Goal: Information Seeking & Learning: Learn about a topic

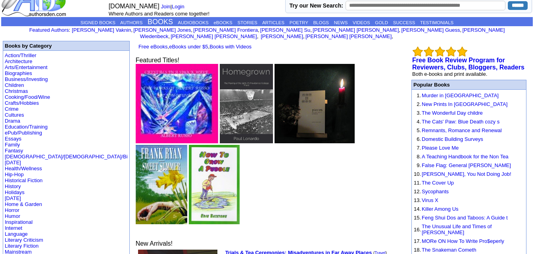
scroll to position [16, 0]
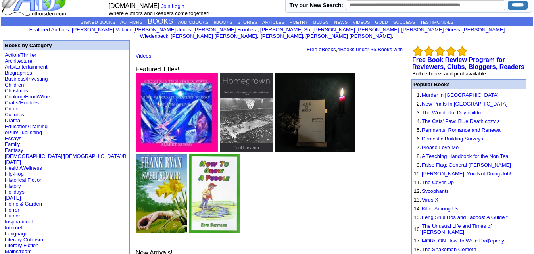
click at [20, 82] on link "Children" at bounding box center [14, 85] width 19 height 6
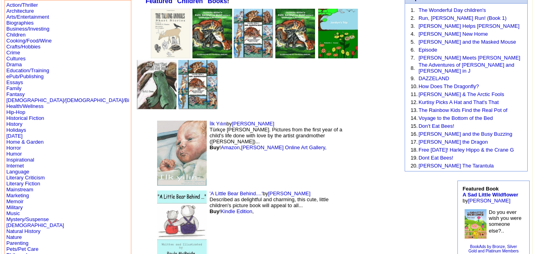
scroll to position [57, 0]
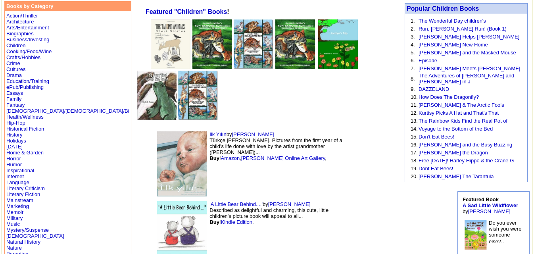
click at [157, 131] on img at bounding box center [182, 163] width 50 height 65
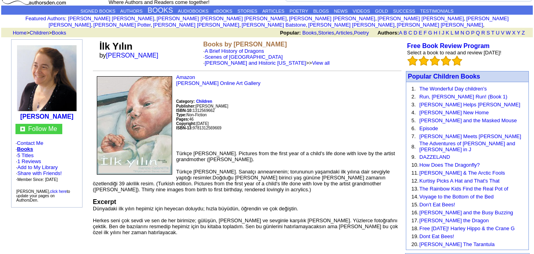
scroll to position [28, 0]
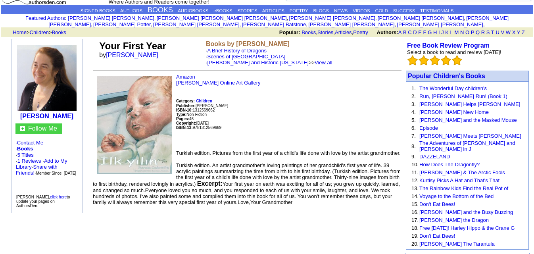
click at [328, 59] on font "View all" at bounding box center [323, 62] width 18 height 6
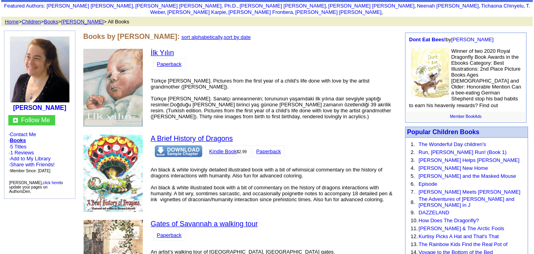
scroll to position [318, 0]
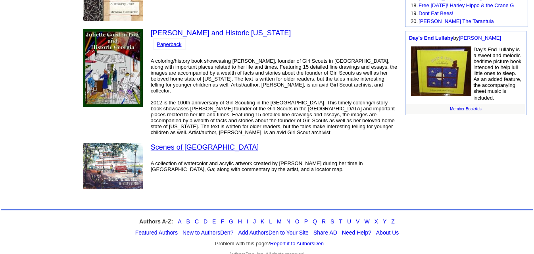
click at [209, 100] on font "2012 is the 100th anniversary of Girl Scouting in the United States. This timel…" at bounding box center [273, 118] width 244 height 36
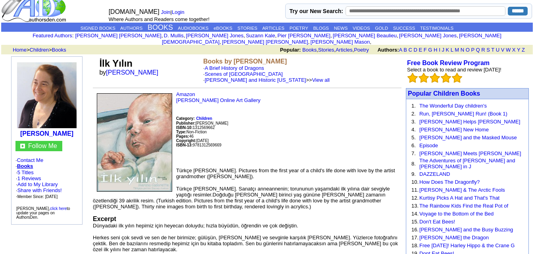
scroll to position [10, 0]
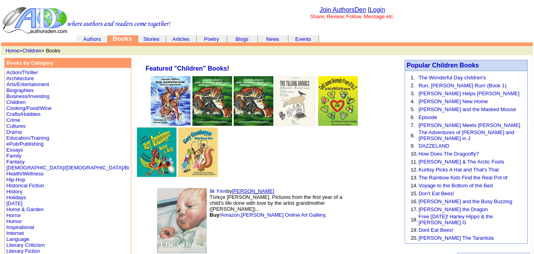
click at [232, 188] on link "[PERSON_NAME]" at bounding box center [253, 191] width 42 height 6
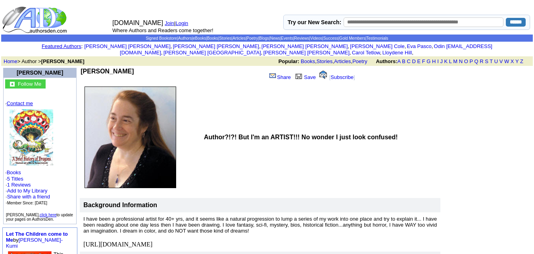
click at [31, 100] on link "Contact me" at bounding box center [20, 103] width 26 height 6
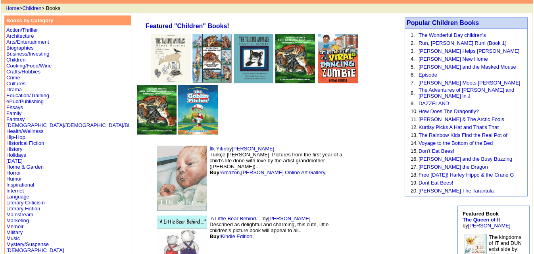
scroll to position [43, 0]
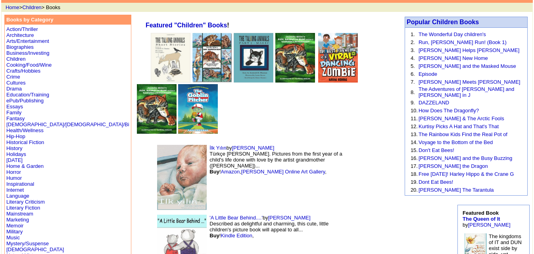
click at [157, 215] on img at bounding box center [182, 249] width 50 height 69
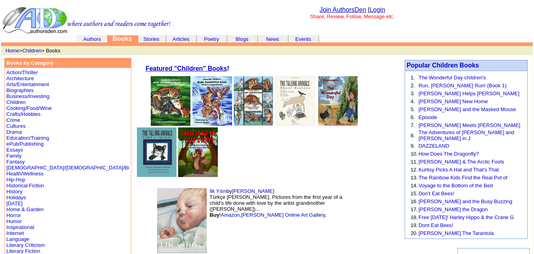
click at [160, 65] on link "Featured "Children" Books" at bounding box center [186, 68] width 81 height 7
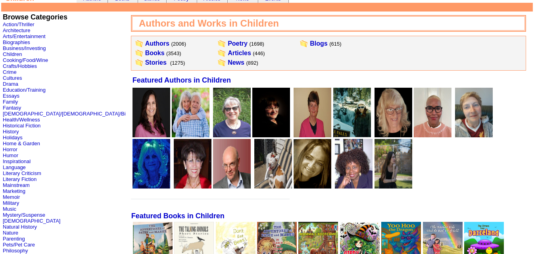
scroll to position [40, 0]
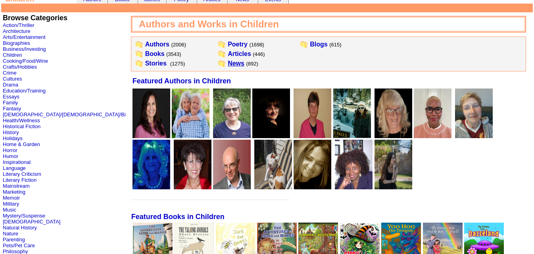
click at [228, 62] on link "News" at bounding box center [236, 63] width 17 height 7
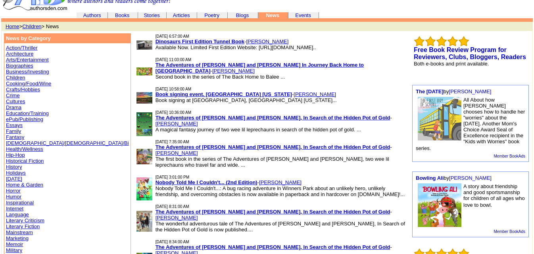
scroll to position [23, 0]
click at [155, 44] on link "Dinosaurs First Edition Tunnel Book" at bounding box center [199, 42] width 89 height 6
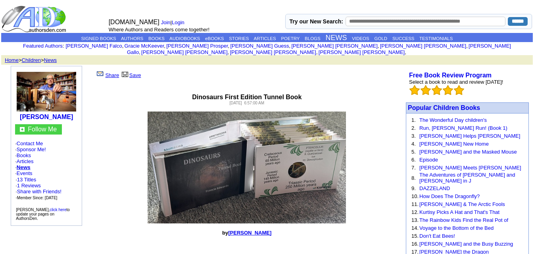
drag, startPoint x: 35, startPoint y: 136, endPoint x: 115, endPoint y: 108, distance: 84.6
click at [115, 111] on p at bounding box center [246, 167] width 312 height 112
click at [29, 140] on link "Contact Me" at bounding box center [30, 143] width 26 height 6
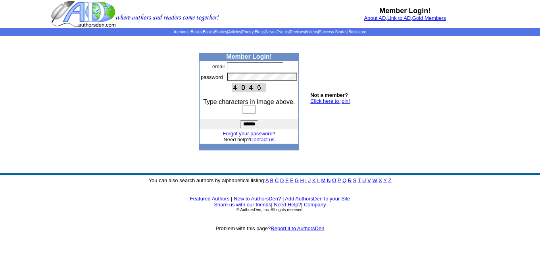
click at [333, 98] on b "Not a member?" at bounding box center [329, 95] width 38 height 6
click at [333, 102] on link "Click here to join!" at bounding box center [330, 101] width 40 height 6
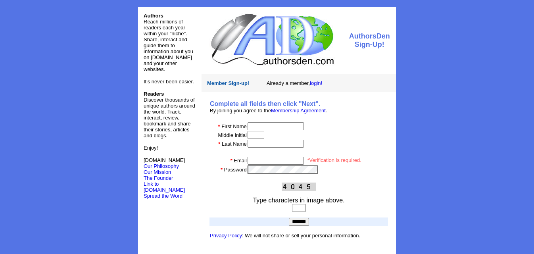
click at [272, 124] on input "text" at bounding box center [275, 126] width 56 height 8
type input "*****"
click at [261, 136] on input "text" at bounding box center [255, 135] width 17 height 8
type input "*******"
click at [263, 144] on input "text" at bounding box center [275, 144] width 56 height 8
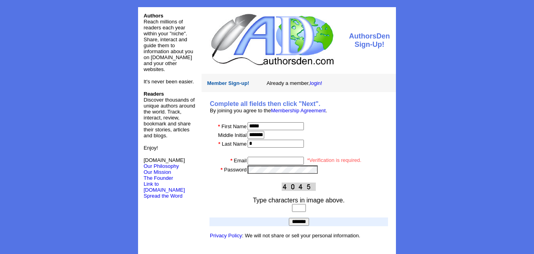
type input "*"
drag, startPoint x: 267, startPoint y: 134, endPoint x: 246, endPoint y: 135, distance: 21.0
click at [247, 135] on input "*******" at bounding box center [255, 135] width 17 height 8
type input "*"
click at [253, 145] on input "*" at bounding box center [275, 144] width 56 height 8
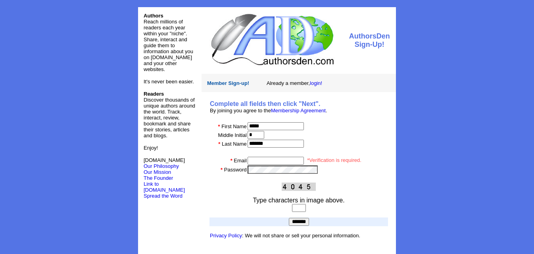
type input "*******"
click at [263, 160] on input "email" at bounding box center [275, 161] width 56 height 8
type input "**********"
click at [303, 209] on input "text" at bounding box center [299, 208] width 14 height 8
type input "****"
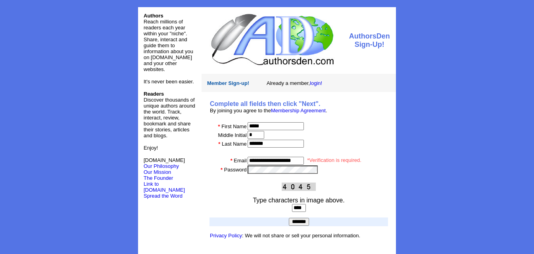
click at [302, 220] on input "*******" at bounding box center [299, 222] width 20 height 8
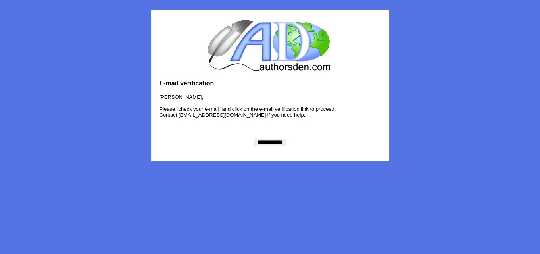
click at [267, 141] on input "**********" at bounding box center [270, 142] width 32 height 8
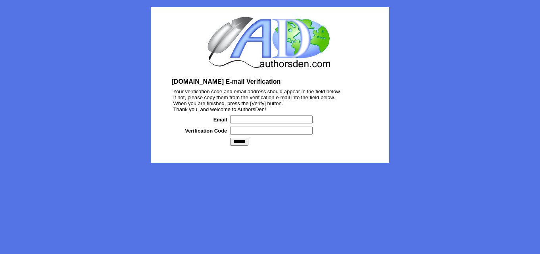
click at [241, 119] on input "text" at bounding box center [271, 119] width 82 height 8
type input "**********"
click at [259, 129] on input "text" at bounding box center [271, 131] width 82 height 8
click at [241, 144] on input "******" at bounding box center [239, 142] width 18 height 8
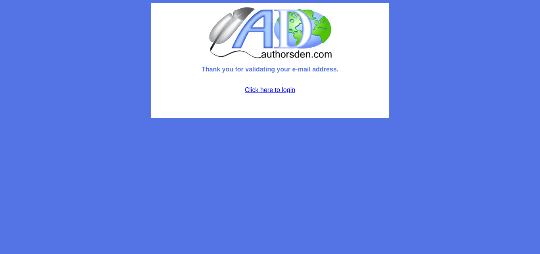
click at [270, 94] on p "Click here to login" at bounding box center [270, 97] width 232 height 36
click at [267, 91] on link "Click here to login" at bounding box center [270, 89] width 50 height 7
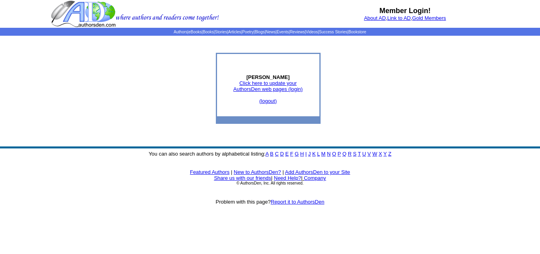
click at [268, 91] on link "Click here to update your AuthorsDen web pages (login)" at bounding box center [267, 86] width 69 height 12
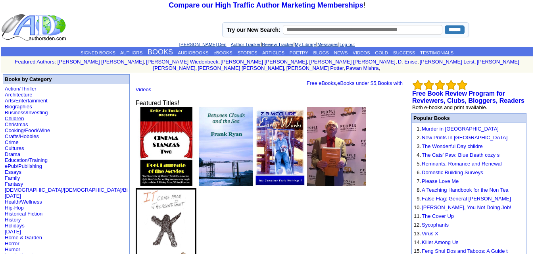
click at [17, 115] on link "Children" at bounding box center [14, 118] width 19 height 6
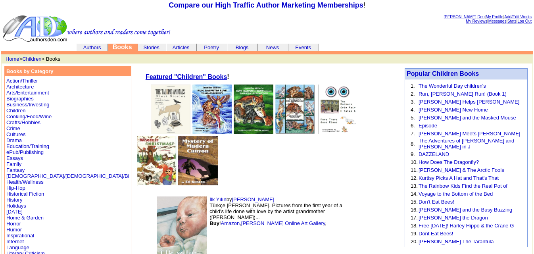
click at [147, 77] on link "Featured "Children" Books" at bounding box center [186, 76] width 81 height 7
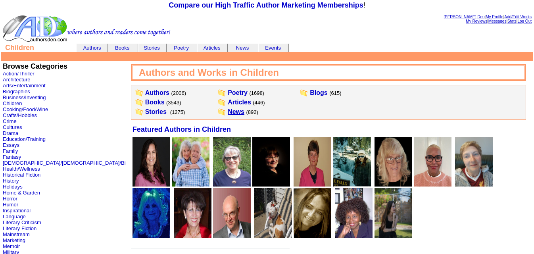
click at [228, 111] on link "News" at bounding box center [236, 111] width 17 height 7
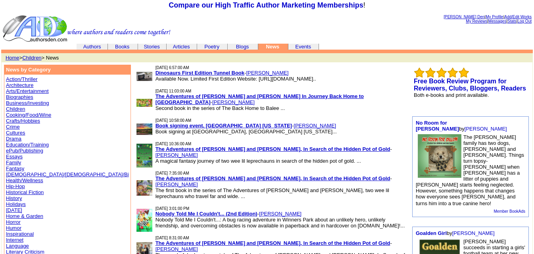
click at [155, 73] on link "Dinosaurs First Edition Tunnel Book" at bounding box center [199, 73] width 89 height 6
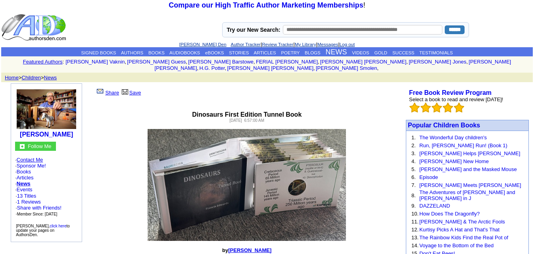
click at [40, 157] on link "Contact Me" at bounding box center [30, 160] width 26 height 6
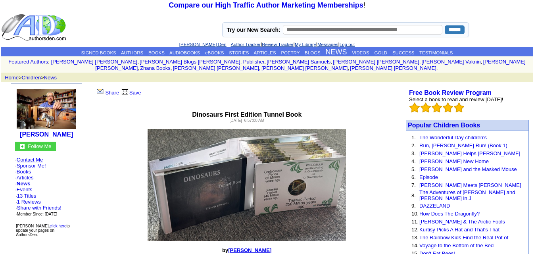
click at [38, 157] on link "Contact Me" at bounding box center [30, 160] width 26 height 6
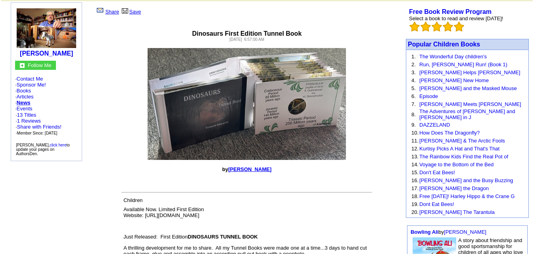
scroll to position [81, 0]
click at [459, 54] on link "The Wonderful Day children's" at bounding box center [452, 57] width 67 height 6
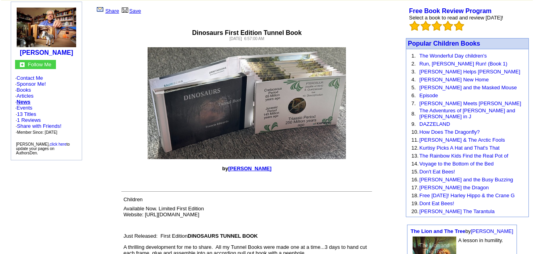
scroll to position [84, 0]
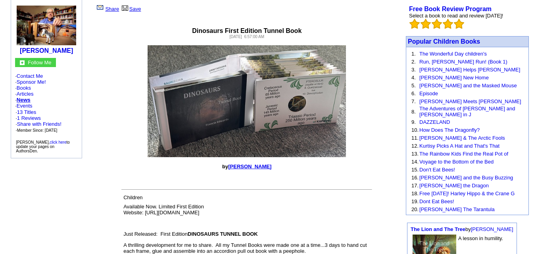
click at [252, 163] on link "[PERSON_NAME]" at bounding box center [249, 166] width 43 height 6
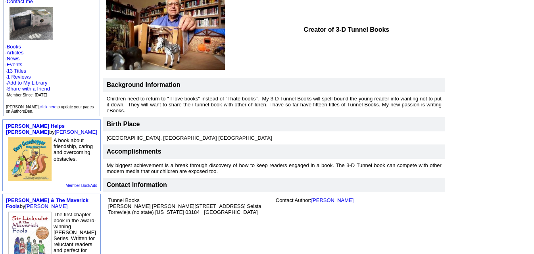
scroll to position [111, 0]
click at [313, 197] on link "[PERSON_NAME]" at bounding box center [332, 200] width 42 height 6
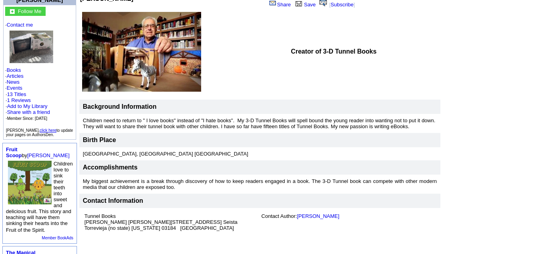
scroll to position [87, 0]
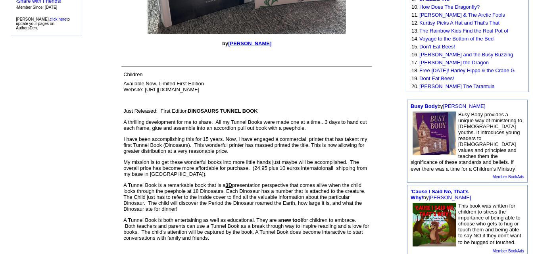
scroll to position [208, 0]
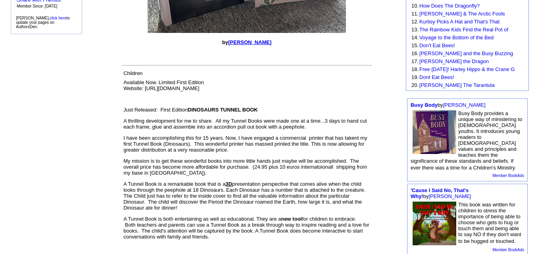
click at [183, 81] on font "Available Now. Limited First Edition Website: https://tunnel-books.company.site" at bounding box center [163, 85] width 81 height 12
drag, startPoint x: 227, startPoint y: 82, endPoint x: 146, endPoint y: 85, distance: 81.4
click at [146, 85] on td "Available Now. Limited First Edition Website: https://tunnel-books.company.site" at bounding box center [247, 85] width 250 height 15
copy font "https://tunnel-books.company.site"
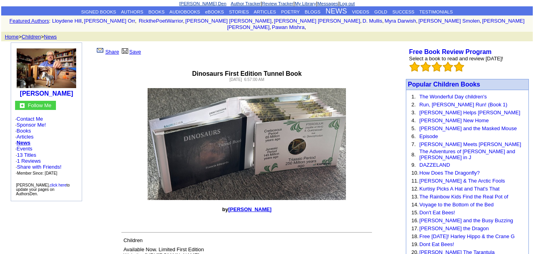
scroll to position [40, 0]
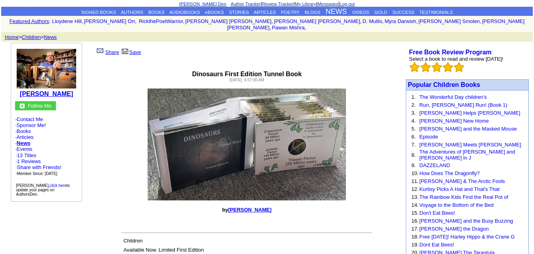
drag, startPoint x: 77, startPoint y: 88, endPoint x: 22, endPoint y: 86, distance: 54.4
click at [22, 86] on td "Francis Edwards" at bounding box center [46, 72] width 67 height 54
copy b "Francis Edwards"
drag, startPoint x: 279, startPoint y: 208, endPoint x: 234, endPoint y: 207, distance: 45.2
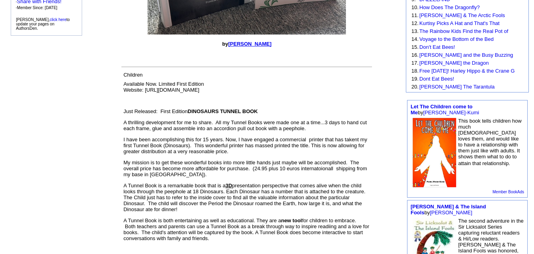
scroll to position [206, 0]
drag, startPoint x: 124, startPoint y: 69, endPoint x: 112, endPoint y: 103, distance: 35.7
click at [112, 103] on div "Children Available Now. Limited First Edition Website: https://tunnel-books.com…" at bounding box center [246, 179] width 312 height 217
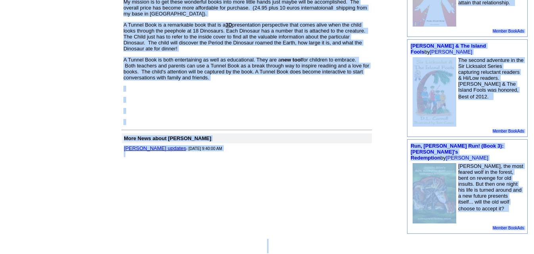
scroll to position [403, 0]
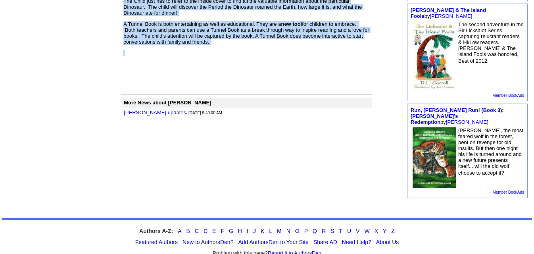
drag, startPoint x: 124, startPoint y: 69, endPoint x: 220, endPoint y: 48, distance: 97.9
copy tbody "Children Available Now. Limited First Edition Website: https://tunnel-books.com…"
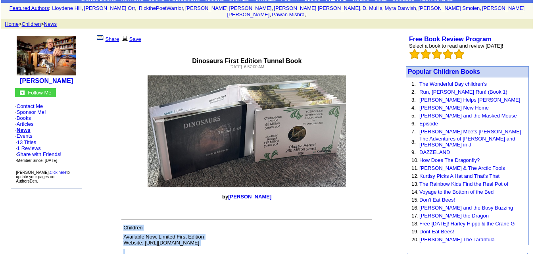
scroll to position [55, 0]
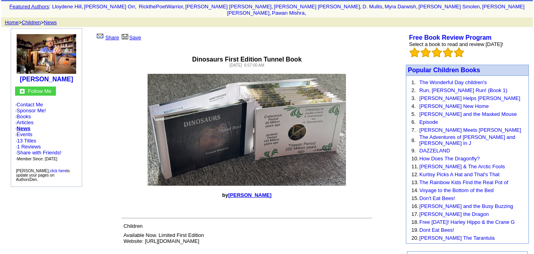
click at [94, 104] on p at bounding box center [246, 130] width 312 height 112
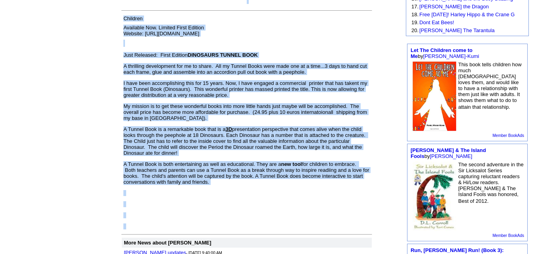
scroll to position [331, 0]
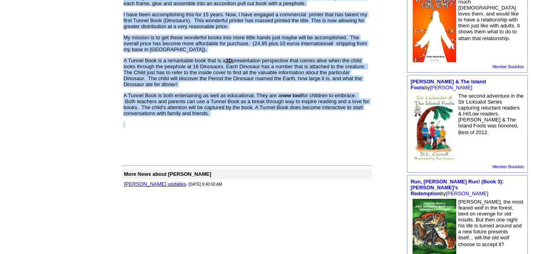
drag, startPoint x: 175, startPoint y: 49, endPoint x: 216, endPoint y: 119, distance: 81.1
copy center "Dinosaurs First Edition Tunnel Book Thursday, July 10, 2025 6:57:00 AM by Franc…"
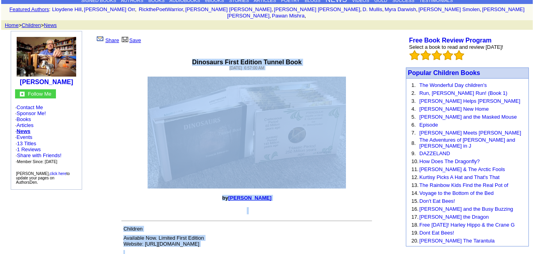
scroll to position [29, 0]
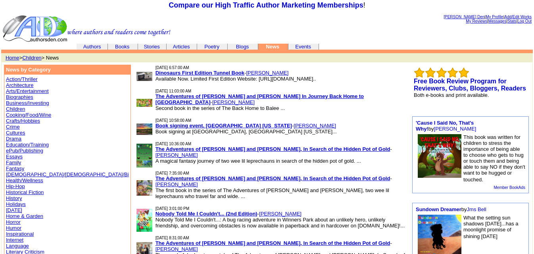
click at [194, 96] on link "The Adventures of [PERSON_NAME] and [PERSON_NAME] In Journey Back Home to [GEOG…" at bounding box center [259, 99] width 208 height 12
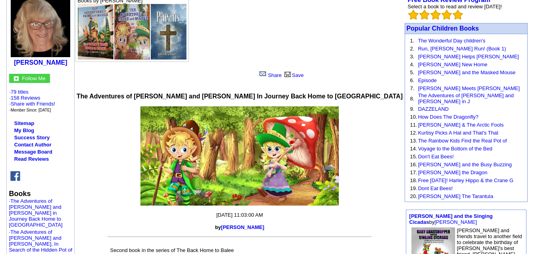
scroll to position [72, 0]
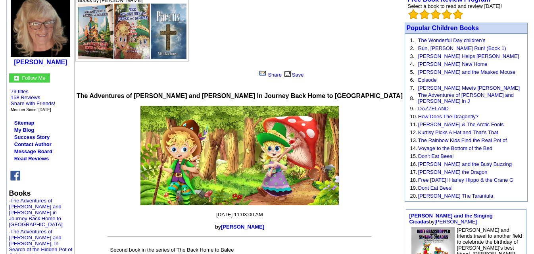
click at [15, 177] on img at bounding box center [15, 176] width 10 height 10
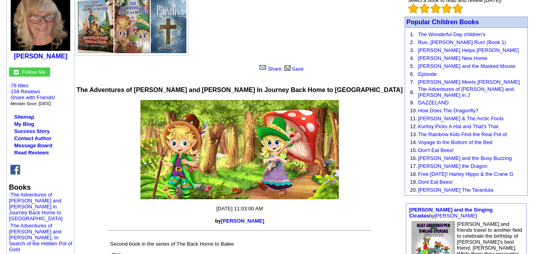
scroll to position [77, 0]
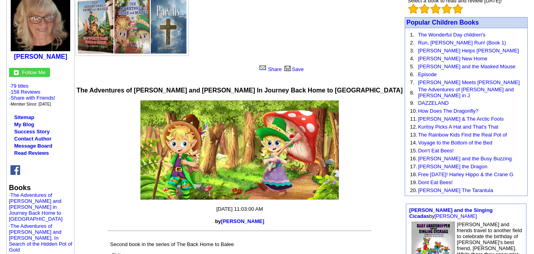
click at [16, 173] on img at bounding box center [15, 170] width 10 height 10
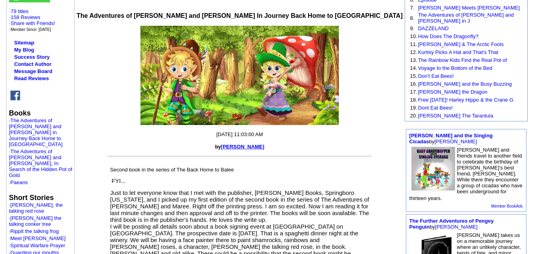
scroll to position [152, 0]
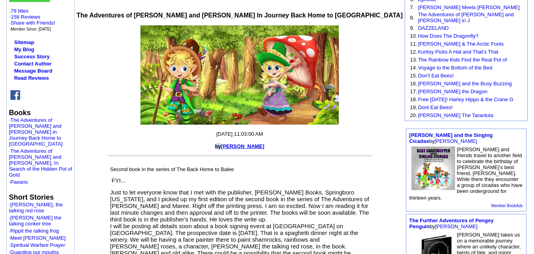
drag, startPoint x: 281, startPoint y: 150, endPoint x: 222, endPoint y: 148, distance: 59.5
click at [222, 148] on center "The Adventures of [PERSON_NAME] and [PERSON_NAME] In Journey Back Home to [GEOG…" at bounding box center [240, 236] width 330 height 476
copy font "by"
click at [39, 63] on link "Contact Author" at bounding box center [32, 64] width 37 height 6
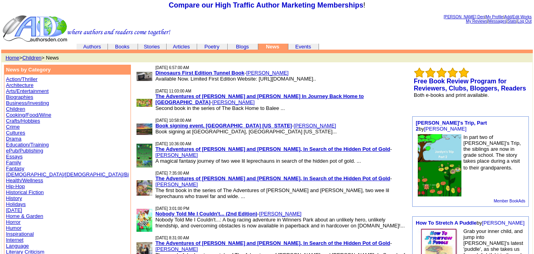
click at [18, 169] on link "Fantasy" at bounding box center [15, 168] width 18 height 6
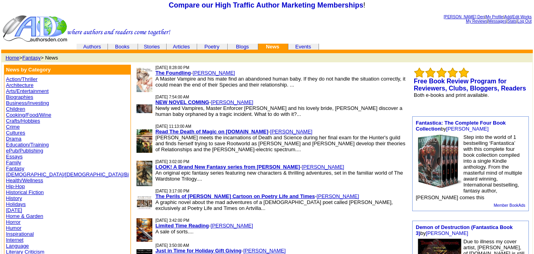
click at [155, 103] on link "NEW NOVEL COMING" at bounding box center [182, 102] width 54 height 6
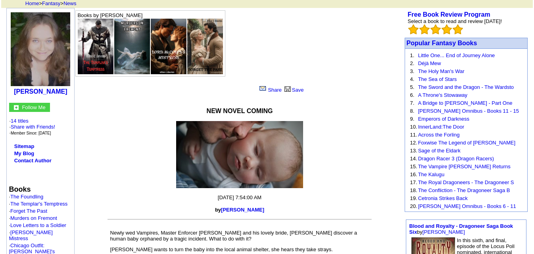
scroll to position [56, 0]
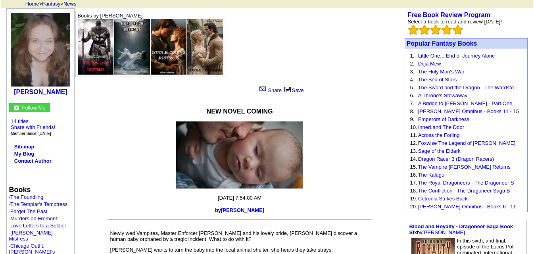
click at [96, 53] on img at bounding box center [96, 47] width 36 height 56
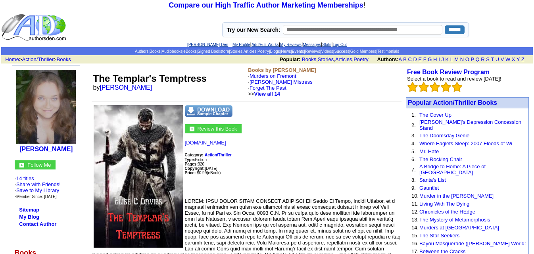
scroll to position [23, 0]
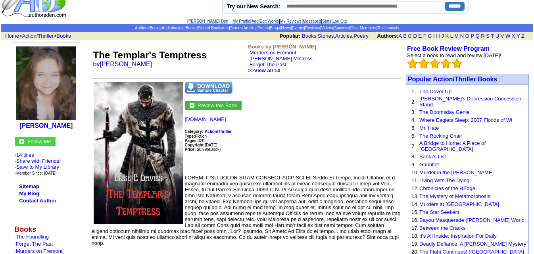
click at [222, 109] on td "Review this Book" at bounding box center [219, 105] width 46 height 9
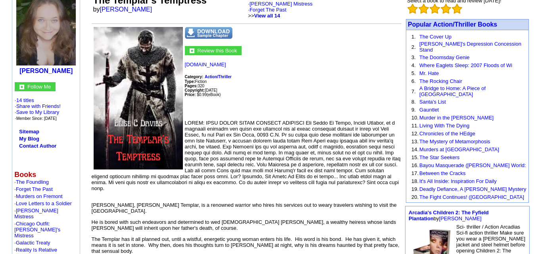
scroll to position [79, 0]
drag, startPoint x: 71, startPoint y: 69, endPoint x: 31, endPoint y: 70, distance: 40.5
click at [31, 70] on center "[PERSON_NAME]" at bounding box center [45, 31] width 63 height 85
click at [31, 70] on b "[PERSON_NAME]" at bounding box center [45, 70] width 53 height 7
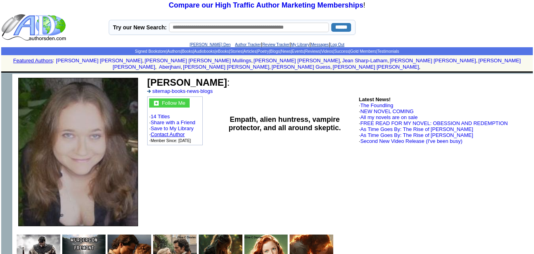
click at [176, 131] on link "Contact Author" at bounding box center [168, 134] width 34 height 6
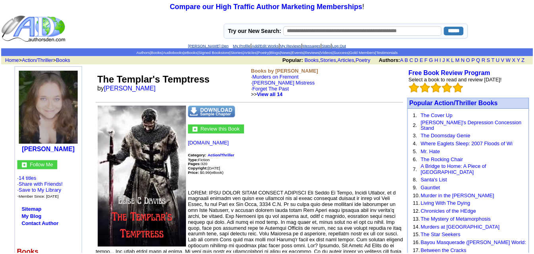
scroll to position [79, 0]
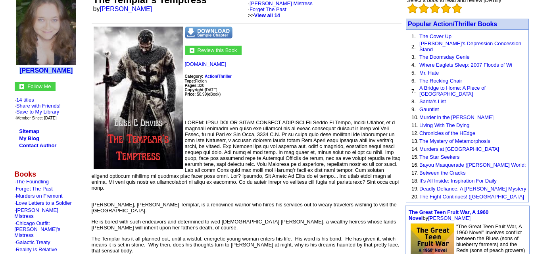
drag, startPoint x: 75, startPoint y: 75, endPoint x: 23, endPoint y: 69, distance: 52.2
click at [23, 69] on td "[PERSON_NAME] Follow Me · 14 titles · Share with Friends! · Save to My Library …" at bounding box center [46, 185] width 68 height 396
copy b "[PERSON_NAME]"
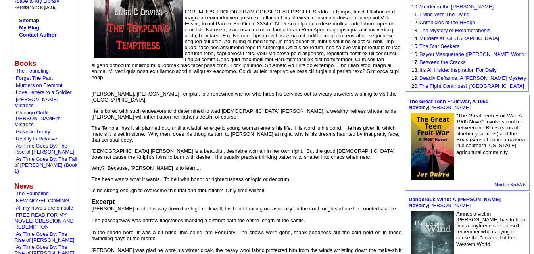
scroll to position [189, 0]
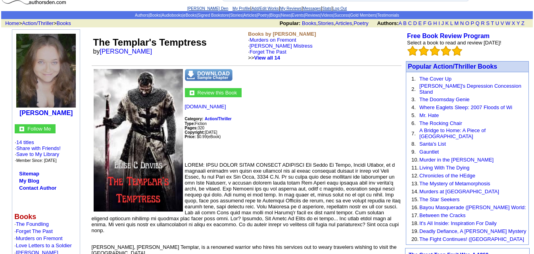
scroll to position [0, 0]
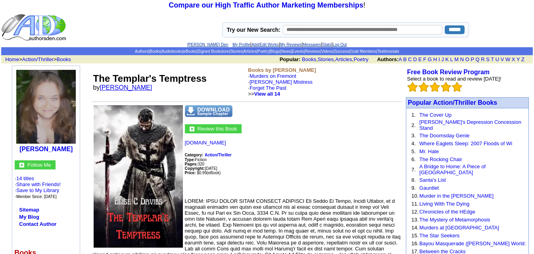
click at [112, 84] on link "[PERSON_NAME]" at bounding box center [126, 87] width 52 height 7
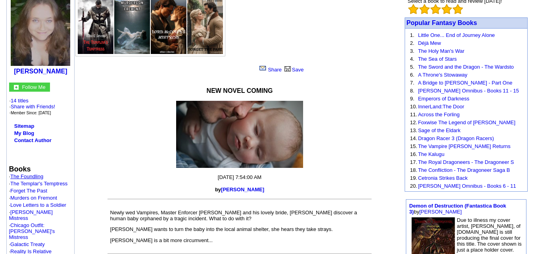
scroll to position [109, 0]
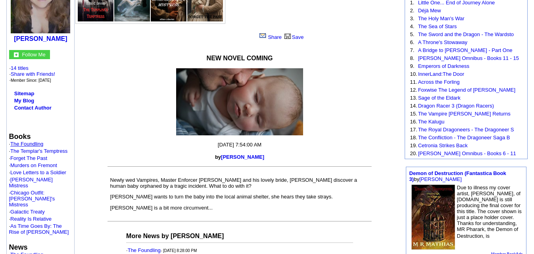
click at [25, 145] on link "The Foundling" at bounding box center [26, 144] width 33 height 6
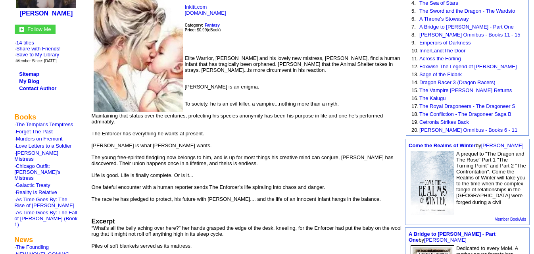
scroll to position [141, 0]
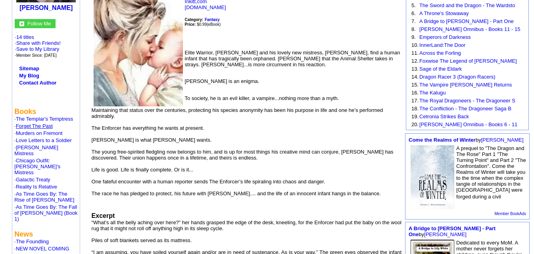
click at [40, 125] on link "Forget The Past" at bounding box center [34, 126] width 37 height 6
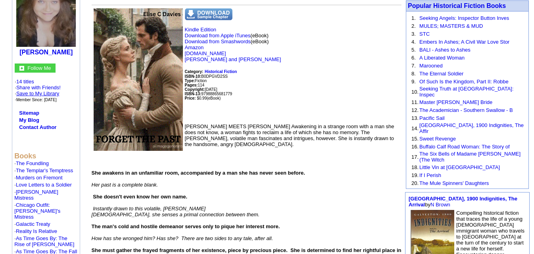
scroll to position [97, 0]
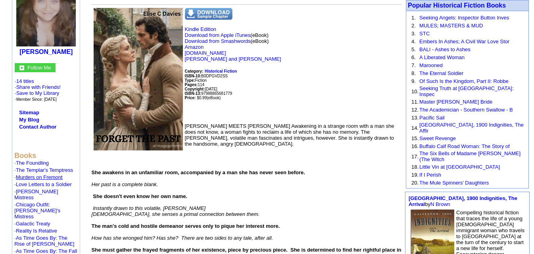
click at [52, 180] on link "Murders on Fremont" at bounding box center [39, 177] width 47 height 6
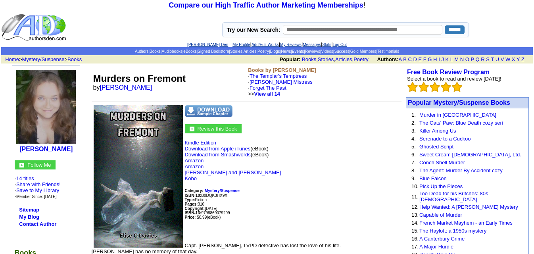
drag, startPoint x: 0, startPoint y: 0, endPoint x: 297, endPoint y: 188, distance: 351.3
click at [297, 188] on p "Kindle Edition Download from Apple iTunes (eBook) Download from Smashwords (eBo…" at bounding box center [247, 188] width 310 height 96
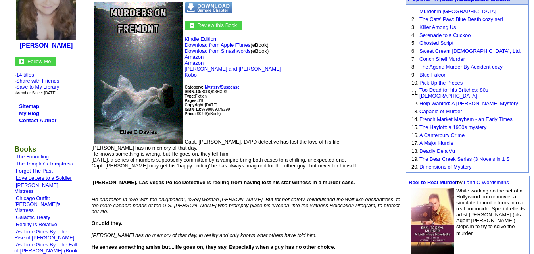
scroll to position [35, 0]
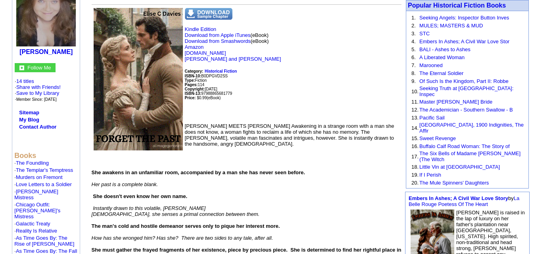
scroll to position [97, 0]
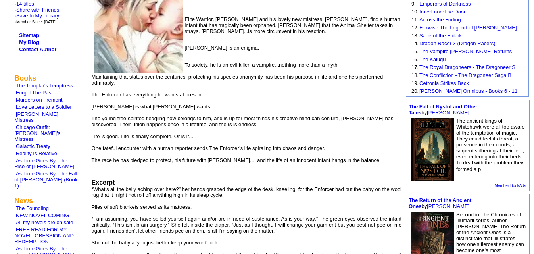
scroll to position [174, 0]
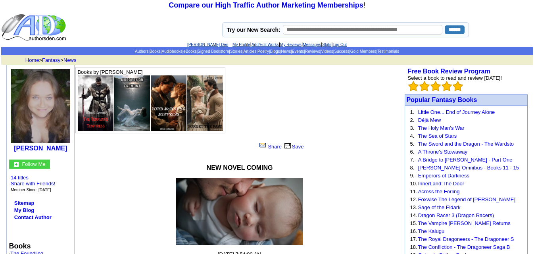
click at [83, 107] on img at bounding box center [96, 103] width 36 height 56
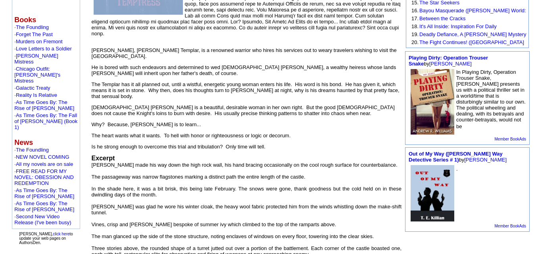
scroll to position [215, 0]
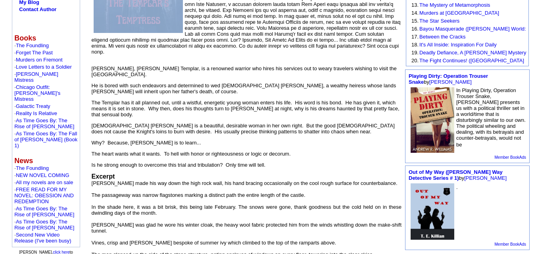
drag, startPoint x: 94, startPoint y: 56, endPoint x: 291, endPoint y: 160, distance: 223.2
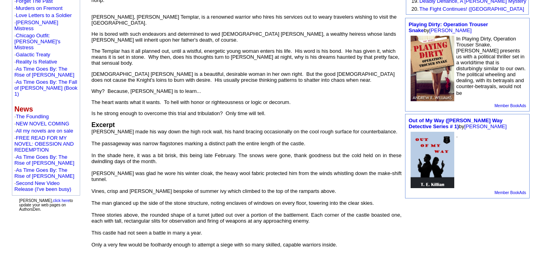
scroll to position [0, 0]
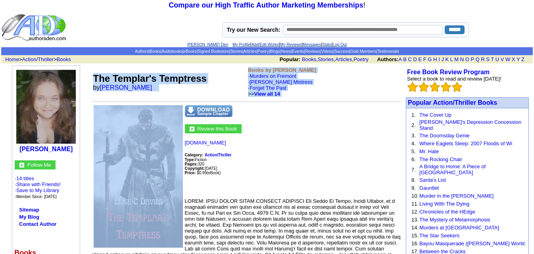
click at [266, 155] on p "Inkitt.com Category: Action/Thriller Type: Fiction Pages: 320 Copyright: march …" at bounding box center [247, 166] width 310 height 52
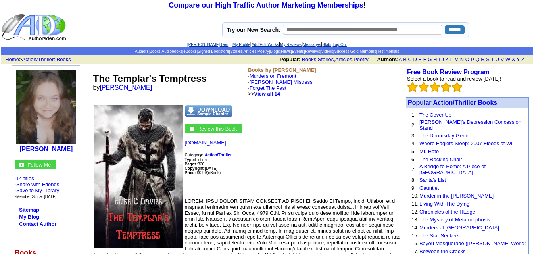
drag, startPoint x: 274, startPoint y: 207, endPoint x: 97, endPoint y: 72, distance: 222.7
click at [96, 73] on font "The Templar's Temptress" at bounding box center [149, 78] width 113 height 11
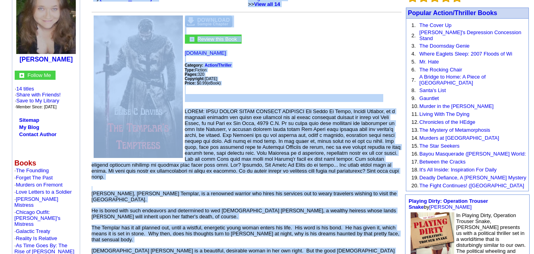
scroll to position [178, 0]
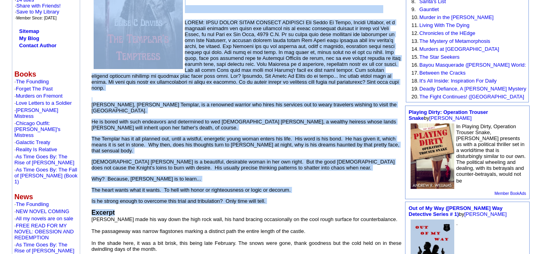
drag, startPoint x: 96, startPoint y: 73, endPoint x: 272, endPoint y: 199, distance: 216.6
copy td "The Templar's Temptress by Elise C Davies Books by Elise C Davies · Murders on …"
click at [220, 134] on font "Sir David La Roche, Knight Templar, is a renowned warrior who hires his service…" at bounding box center [246, 153] width 308 height 102
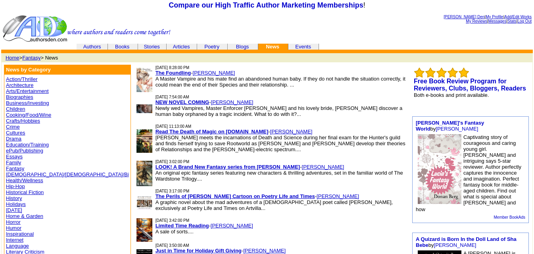
click link "Read The Death of Magic on Webnovel.com"
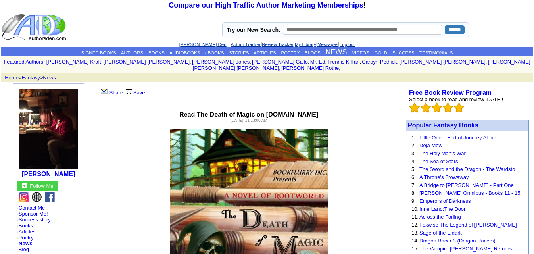
click at [47, 193] on img at bounding box center [50, 197] width 10 height 10
click at [38, 192] on img at bounding box center [37, 197] width 10 height 10
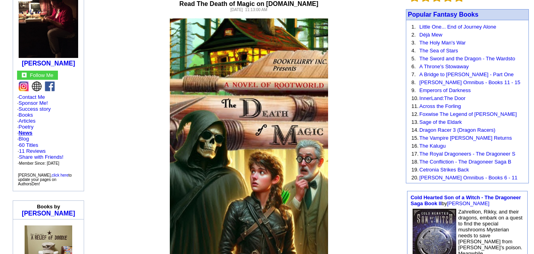
scroll to position [111, 0]
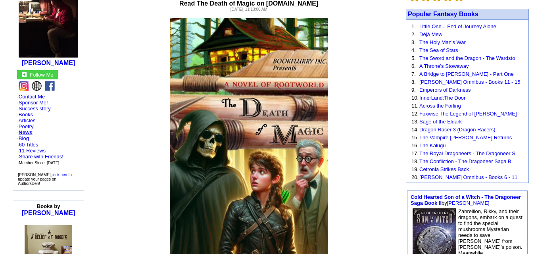
click at [36, 81] on img at bounding box center [37, 86] width 10 height 10
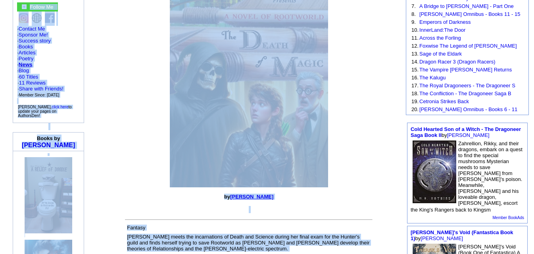
scroll to position [10, 0]
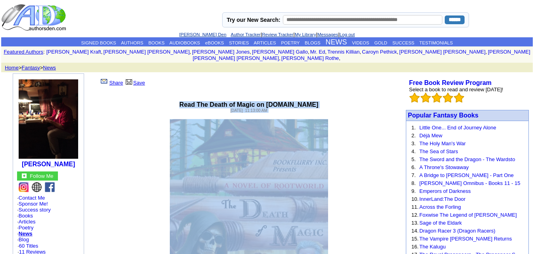
drag, startPoint x: 328, startPoint y: 223, endPoint x: 178, endPoint y: 97, distance: 195.3
copy center "Lore Ips Dolor si Ametc ad Elitsedd.eiu Tempor, Incididu 80, 2832 72:00:77 UT l…"
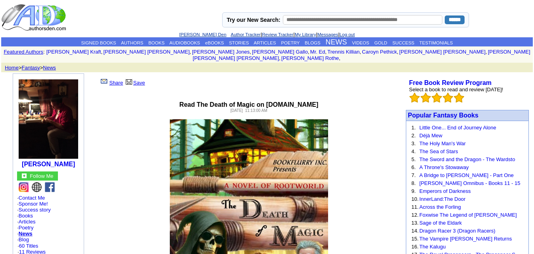
click at [363, 149] on p at bounding box center [248, 237] width 309 height 237
